Goal: Find specific page/section: Find specific page/section

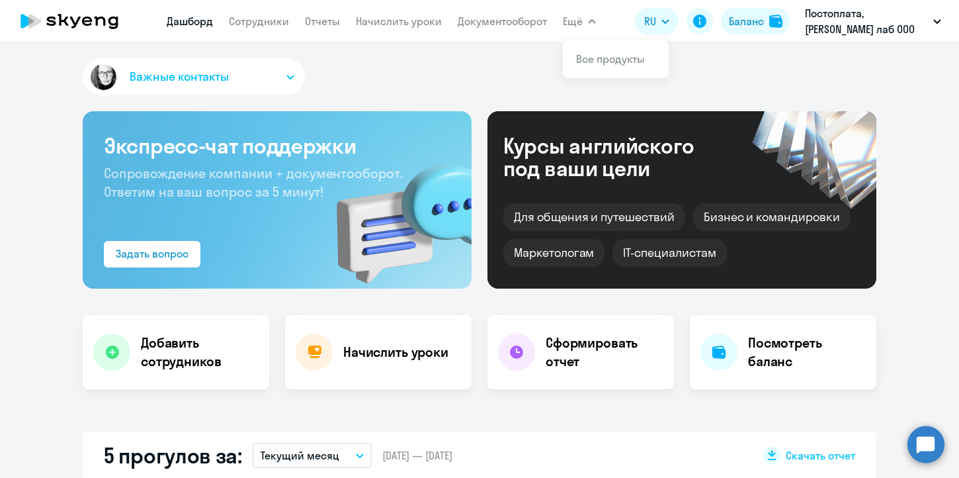
select select "30"
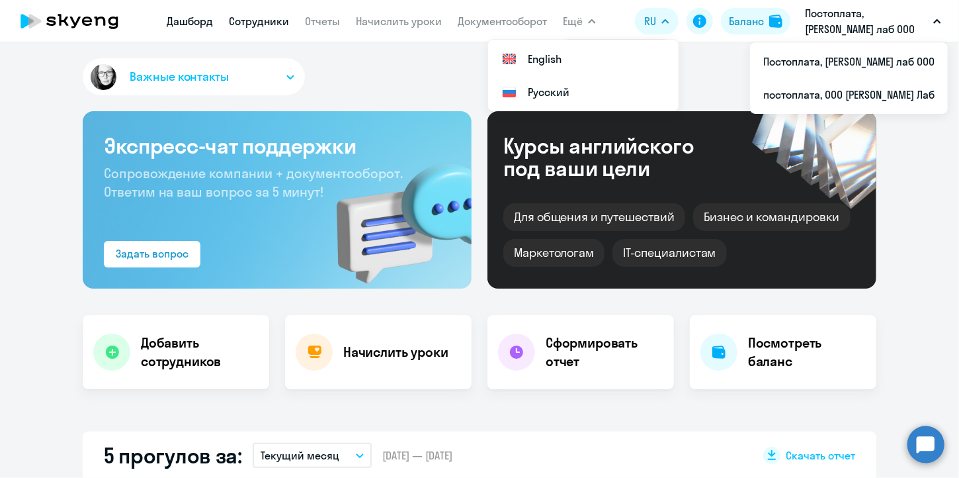
click at [231, 22] on link "Сотрудники" at bounding box center [259, 21] width 60 height 13
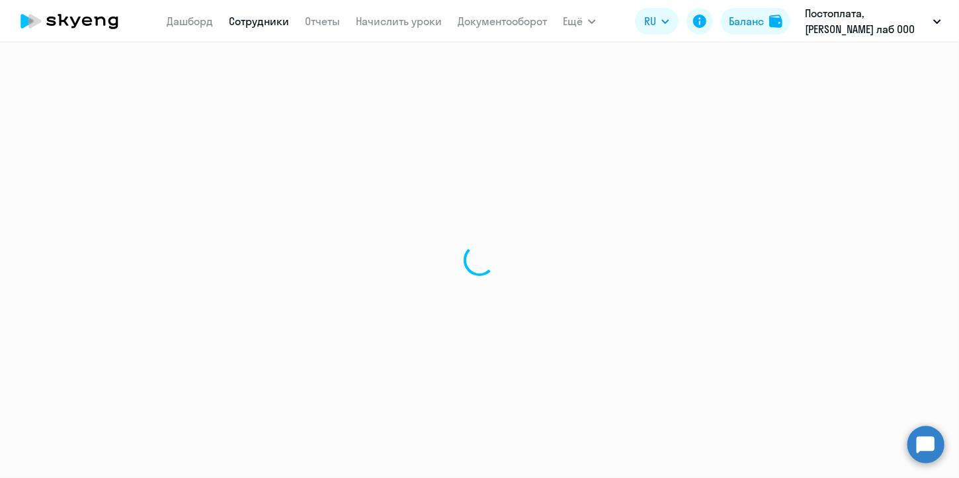
select select "30"
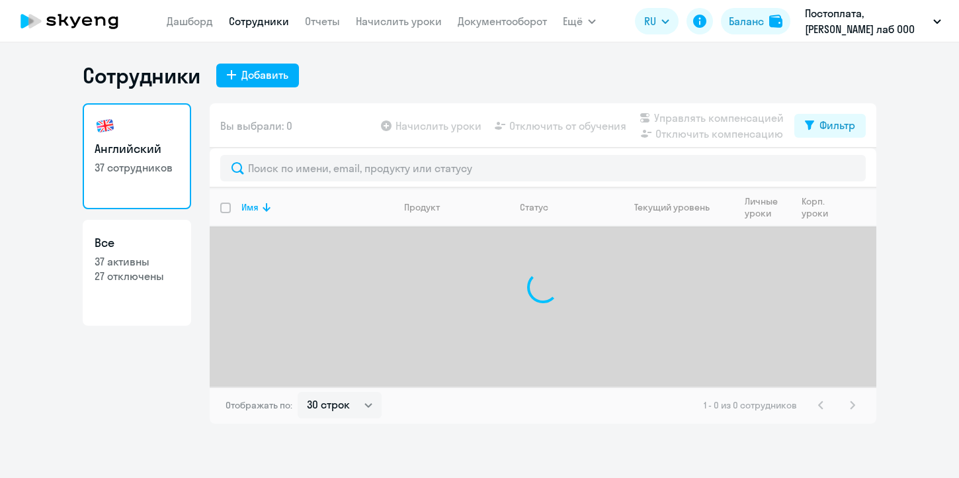
select select "30"
